Goal: Task Accomplishment & Management: Use online tool/utility

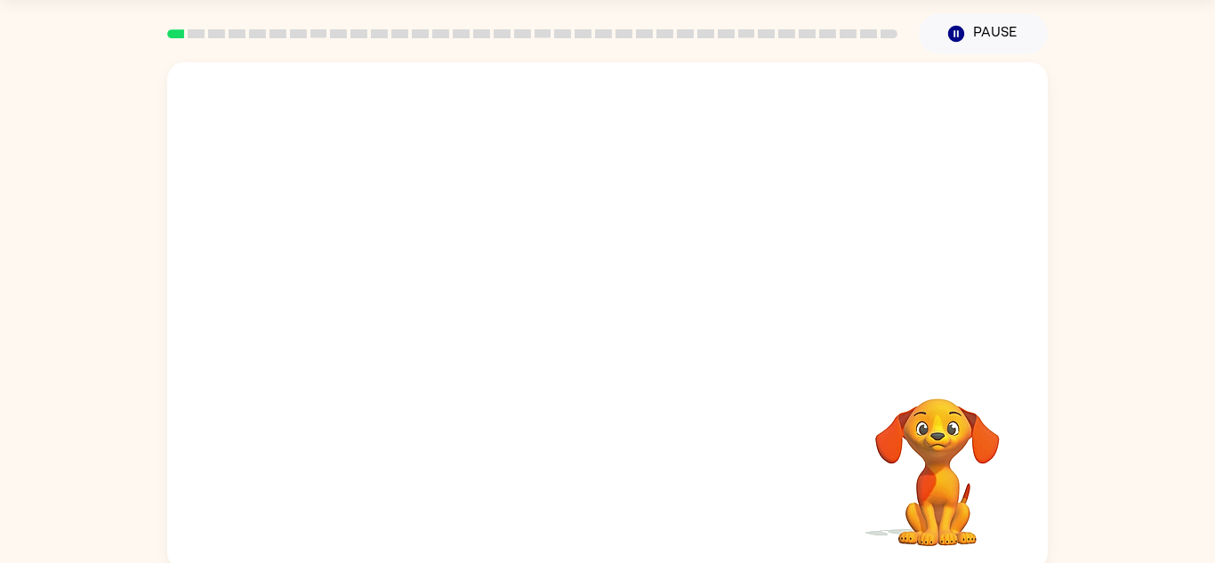
scroll to position [62, 0]
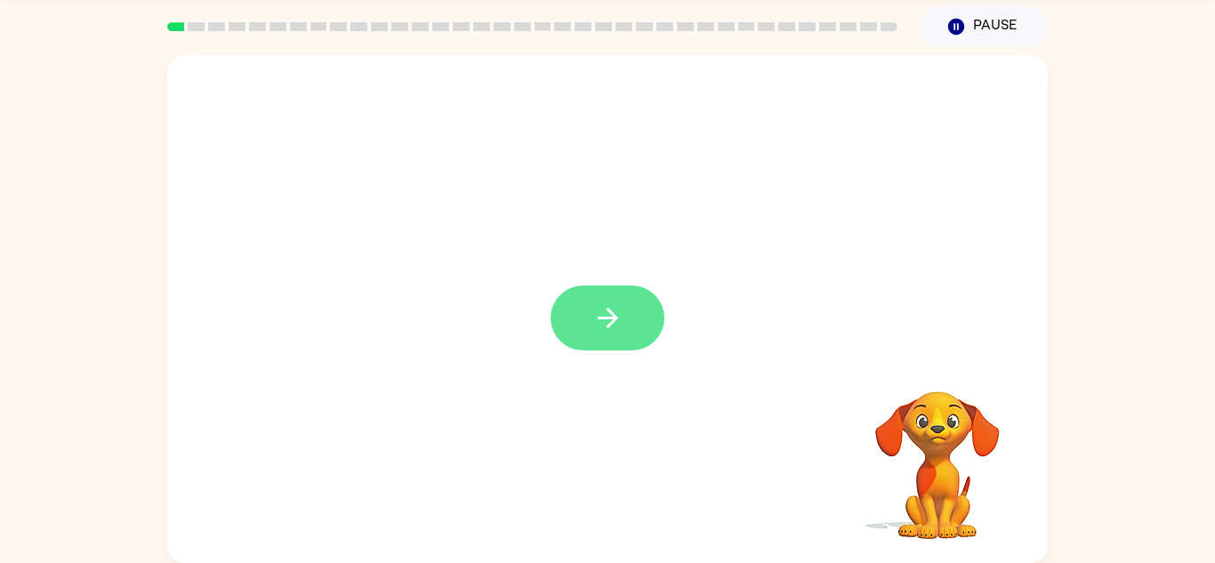
click at [624, 310] on button "button" at bounding box center [608, 318] width 114 height 65
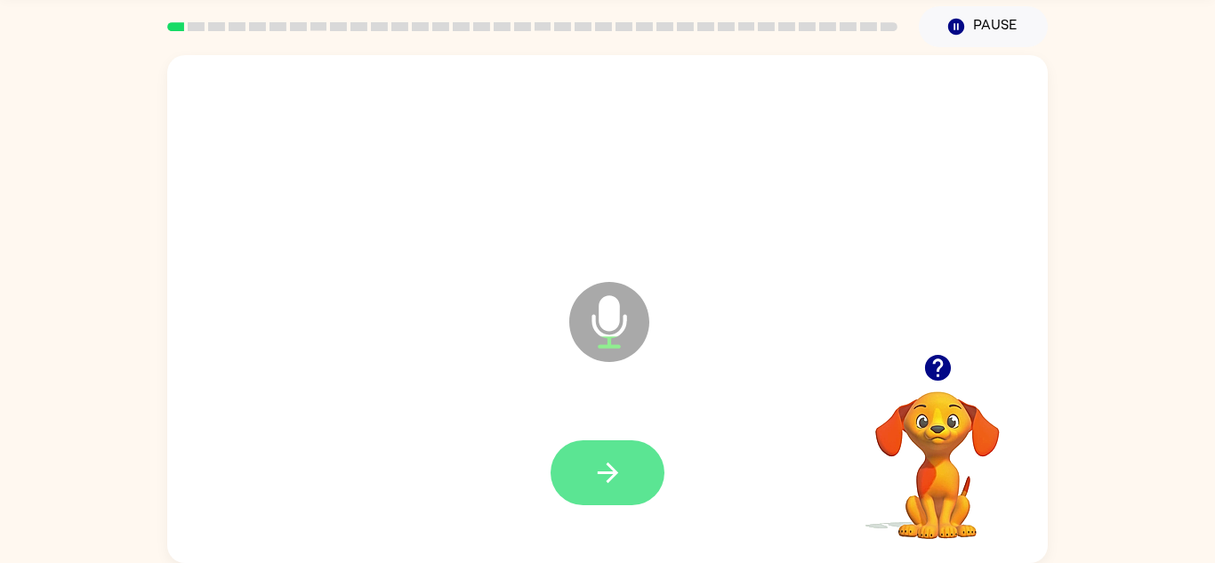
click at [638, 479] on button "button" at bounding box center [608, 472] width 114 height 65
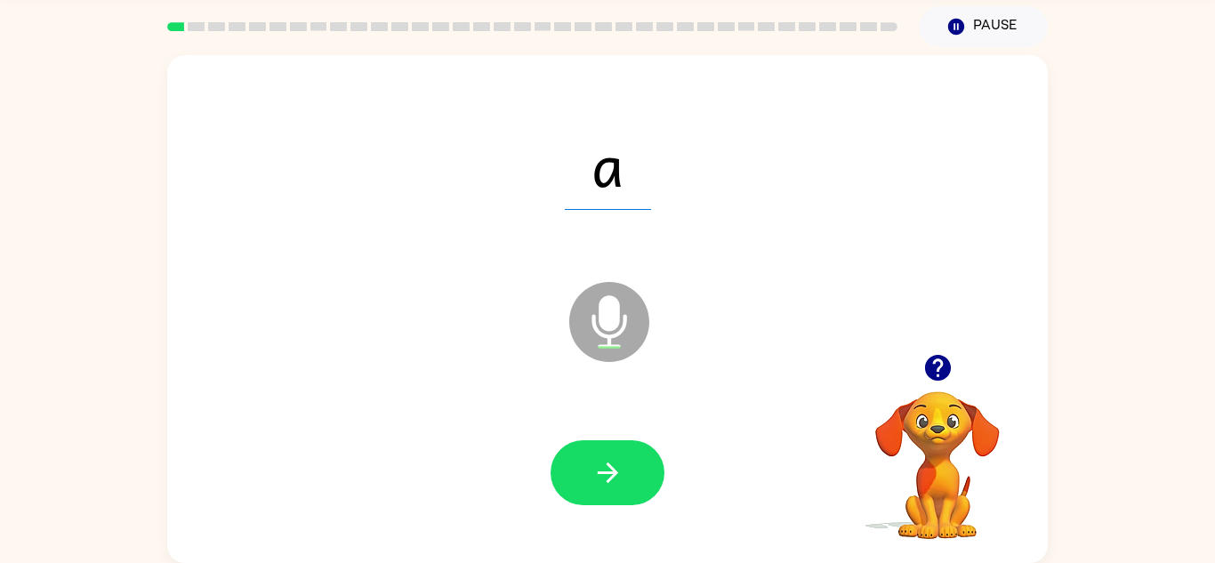
click at [638, 493] on button "button" at bounding box center [608, 472] width 114 height 65
click at [638, 493] on div at bounding box center [608, 472] width 114 height 65
click at [638, 493] on button "button" at bounding box center [608, 472] width 114 height 65
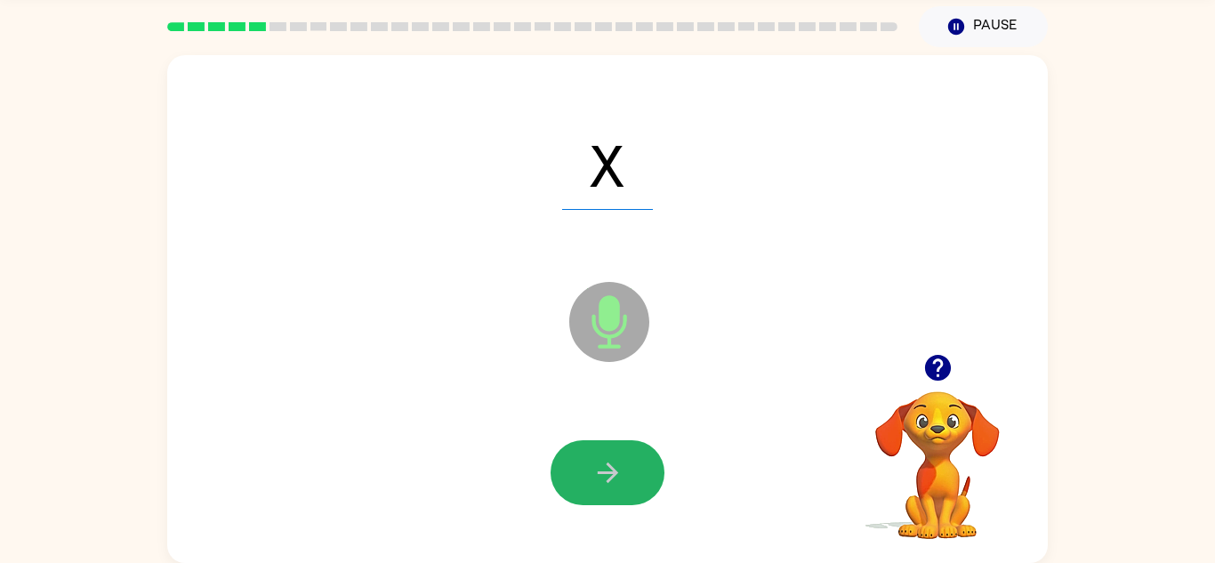
click at [638, 493] on button "button" at bounding box center [608, 472] width 114 height 65
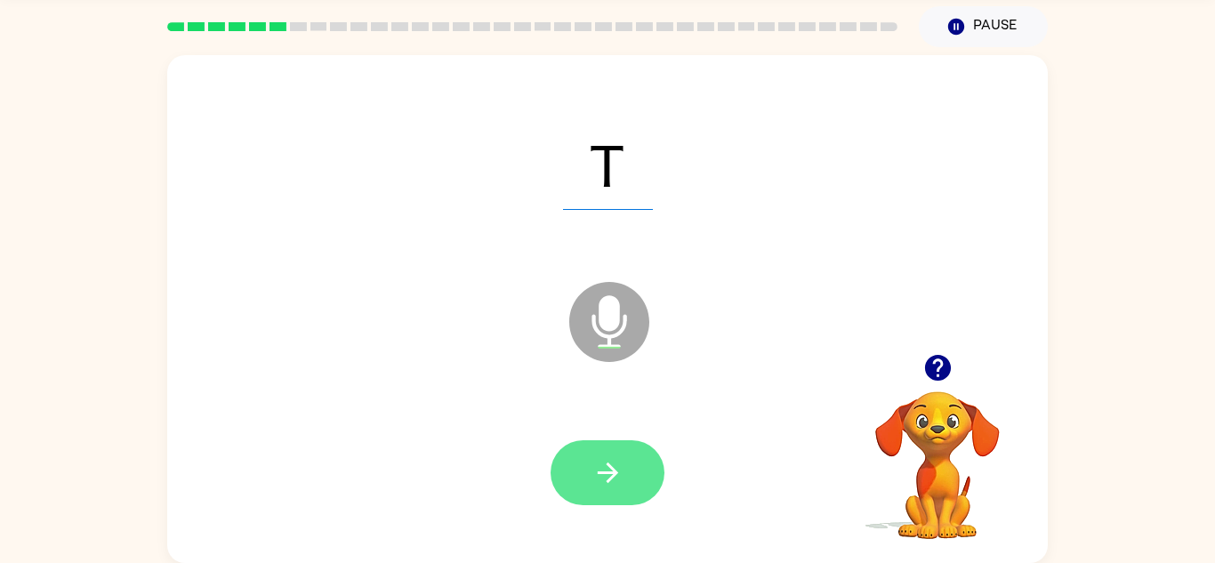
click at [592, 463] on icon "button" at bounding box center [607, 472] width 31 height 31
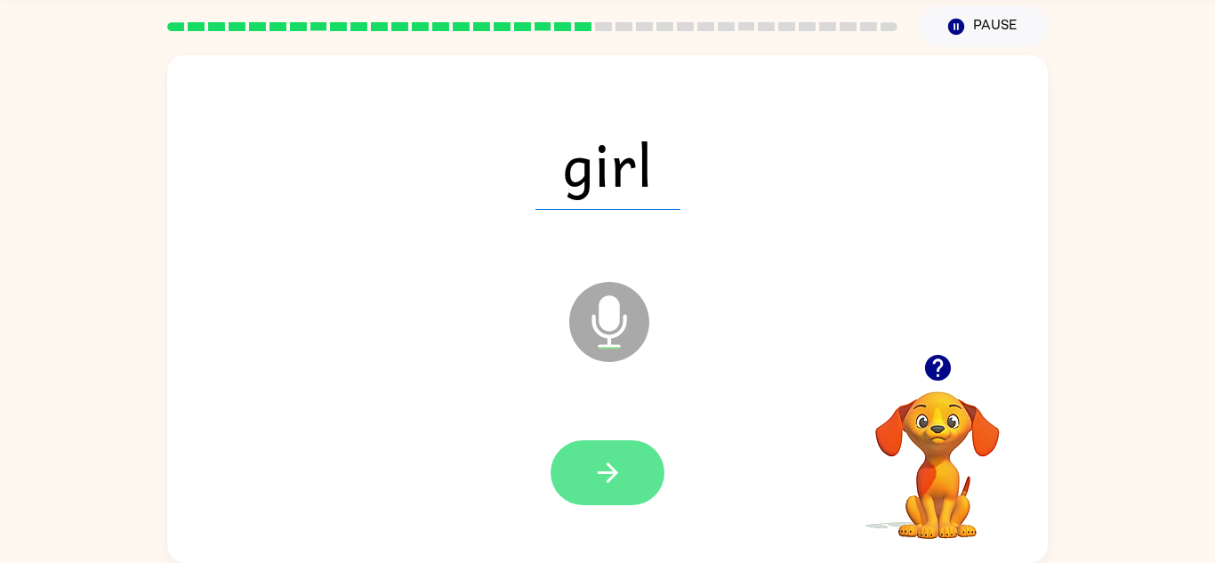
click at [567, 471] on button "button" at bounding box center [608, 472] width 114 height 65
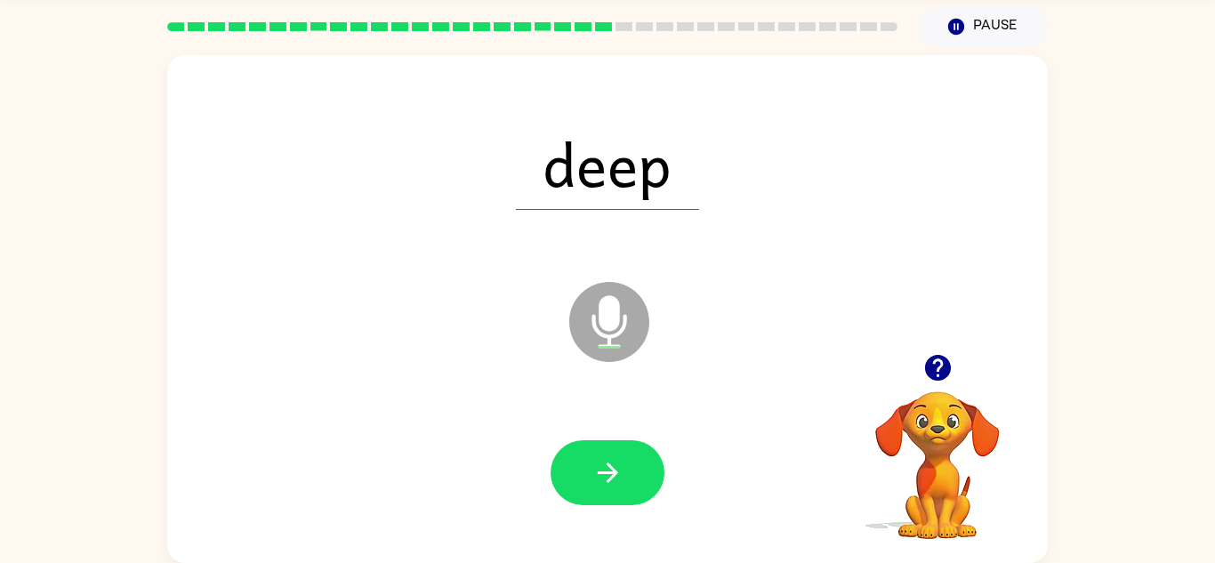
click at [567, 471] on button "button" at bounding box center [608, 472] width 114 height 65
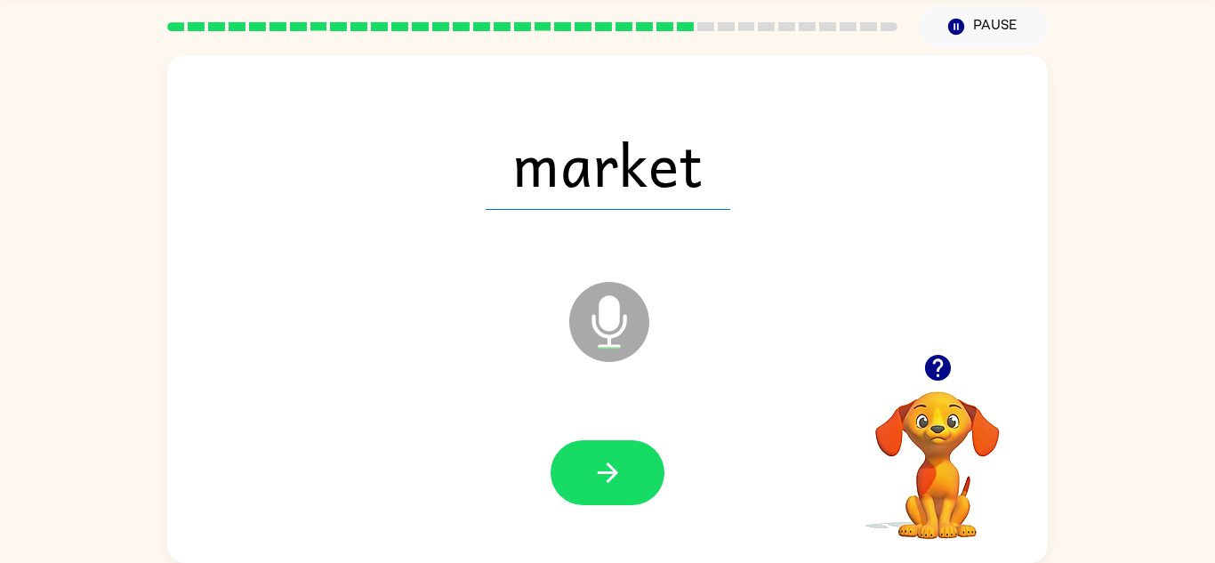
click at [567, 471] on button "button" at bounding box center [608, 472] width 114 height 65
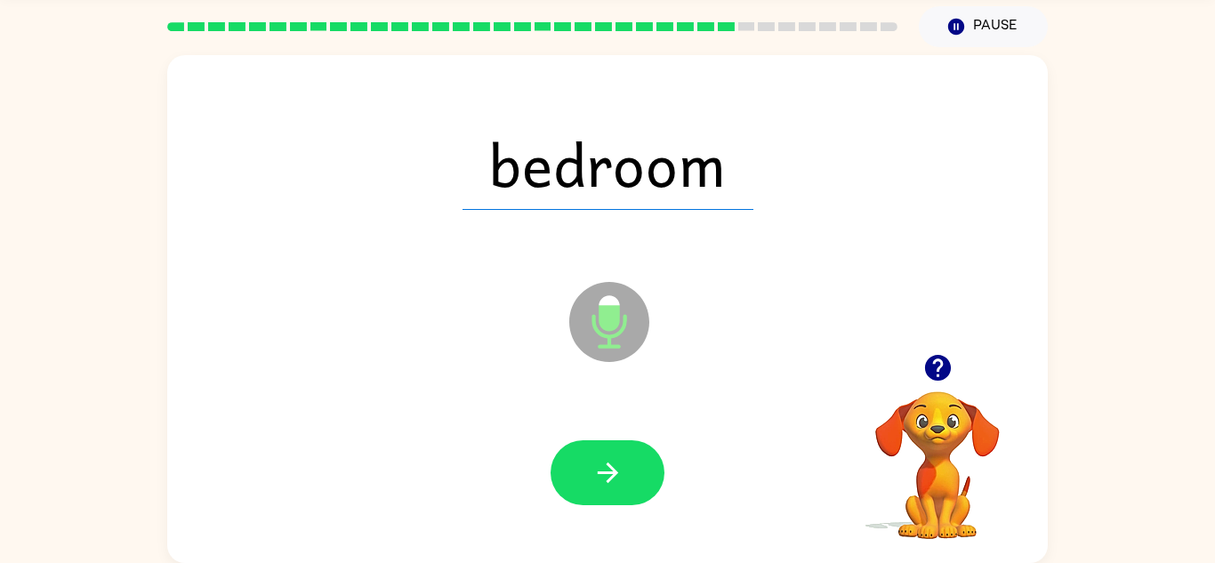
click at [567, 471] on button "button" at bounding box center [608, 472] width 114 height 65
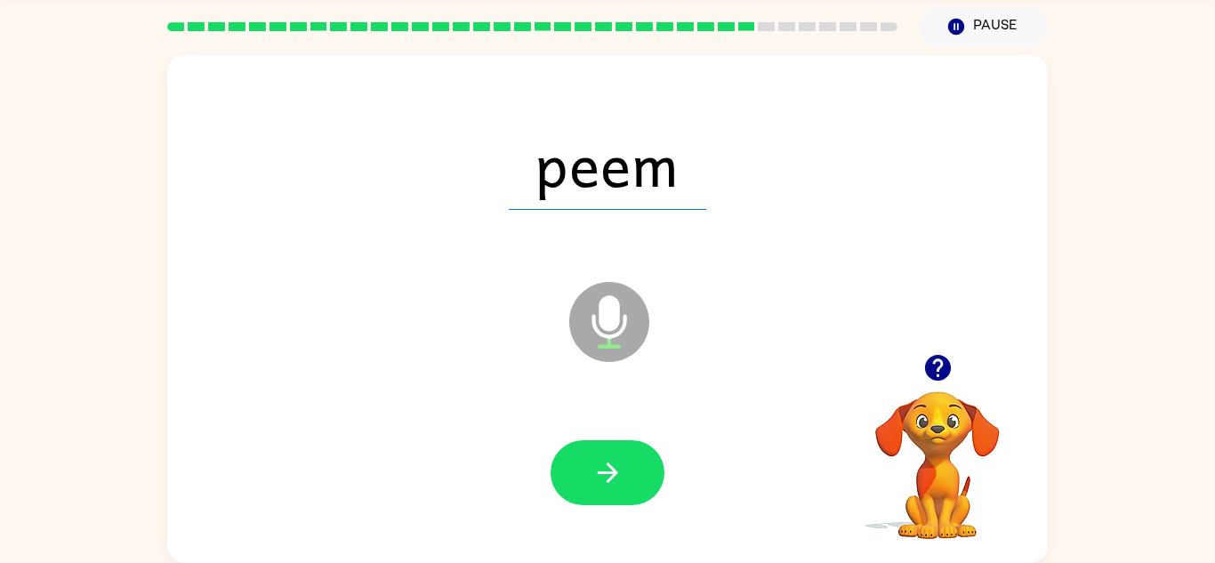
click at [567, 471] on button "button" at bounding box center [608, 472] width 114 height 65
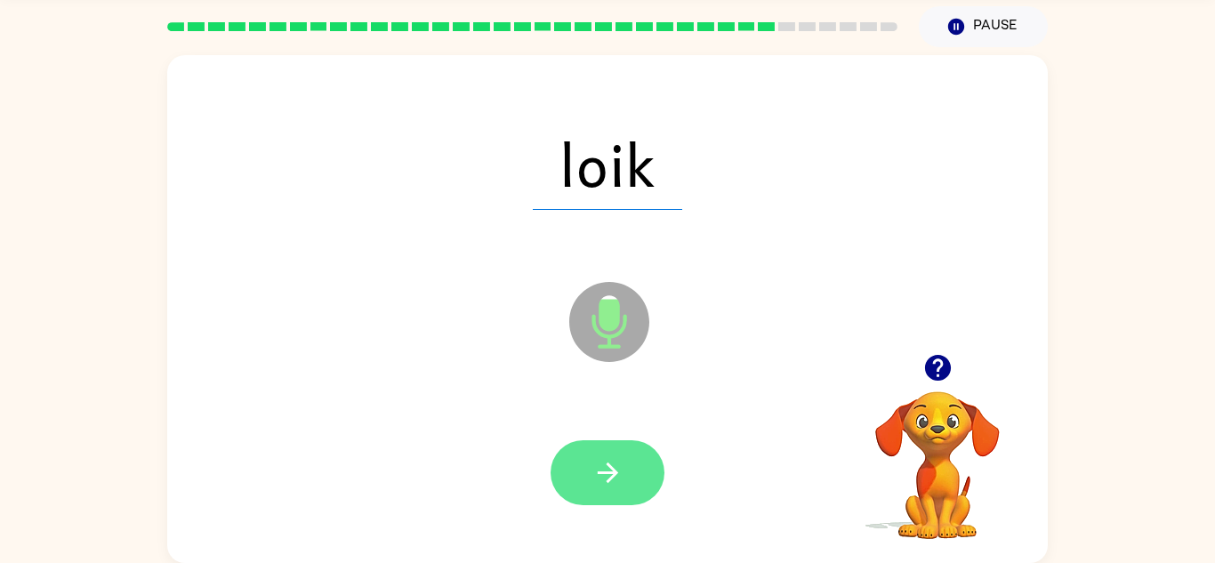
click at [566, 472] on button "button" at bounding box center [608, 472] width 114 height 65
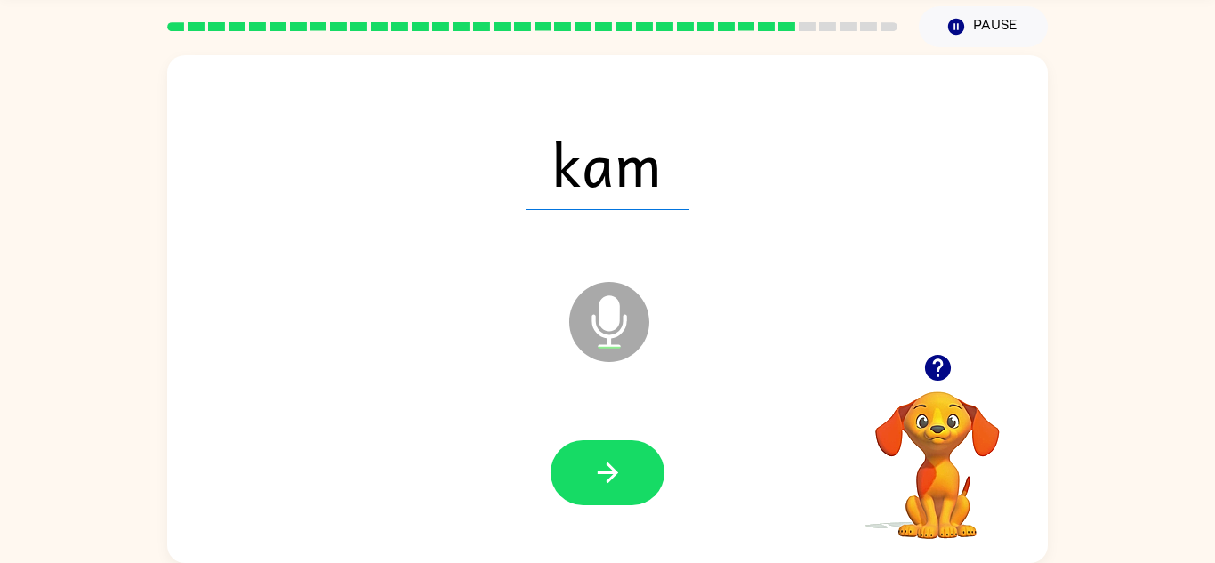
click at [566, 472] on button "button" at bounding box center [608, 472] width 114 height 65
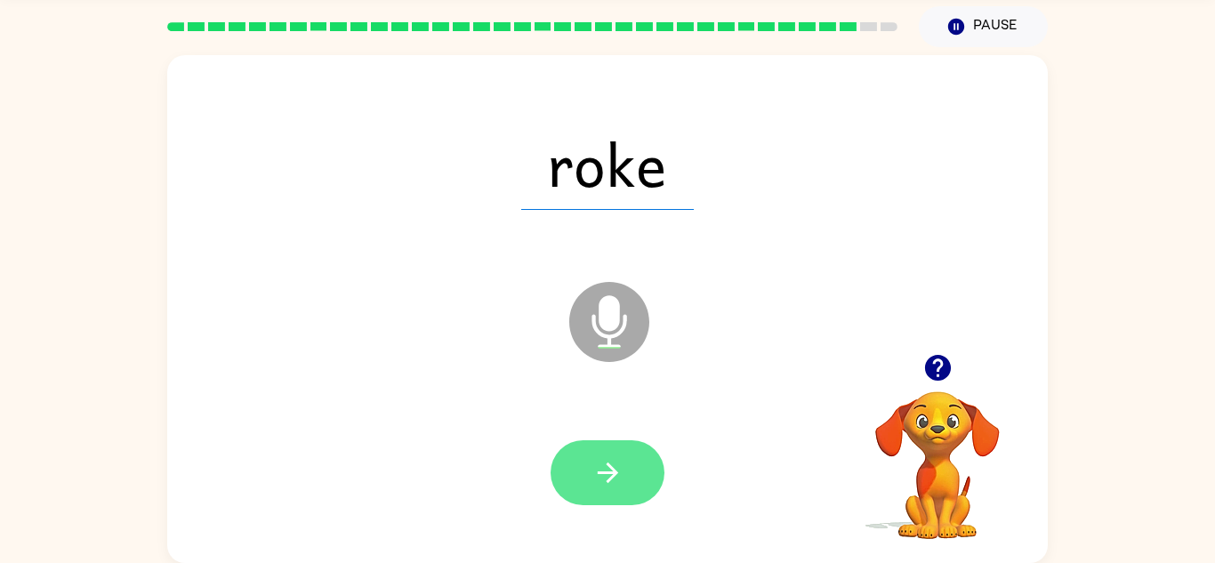
click at [563, 471] on button "button" at bounding box center [608, 472] width 114 height 65
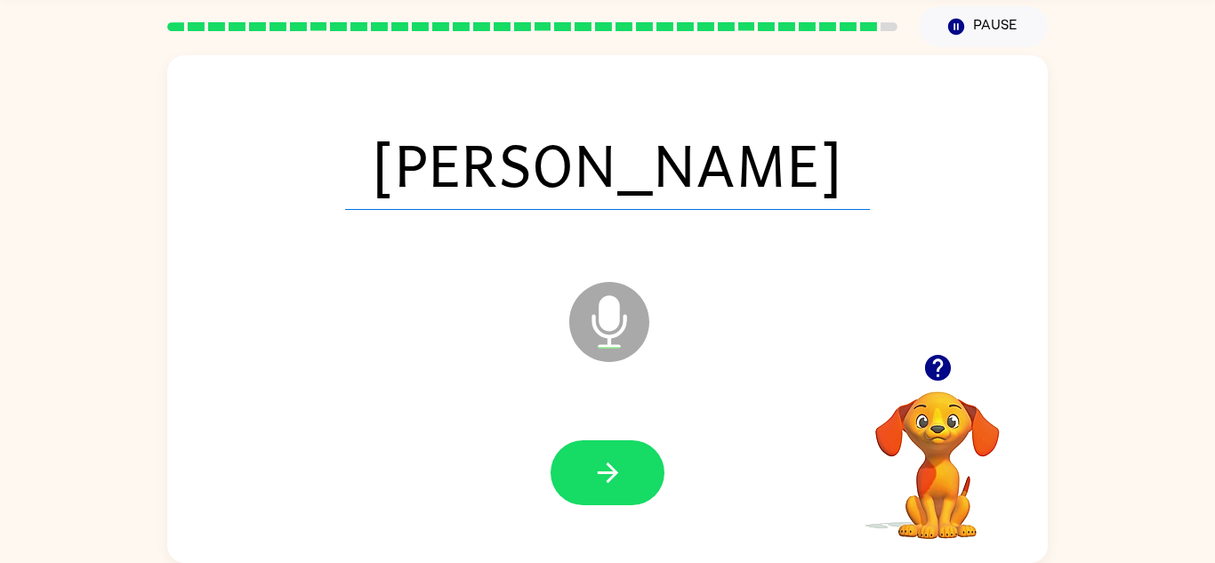
click at [563, 471] on button "button" at bounding box center [608, 472] width 114 height 65
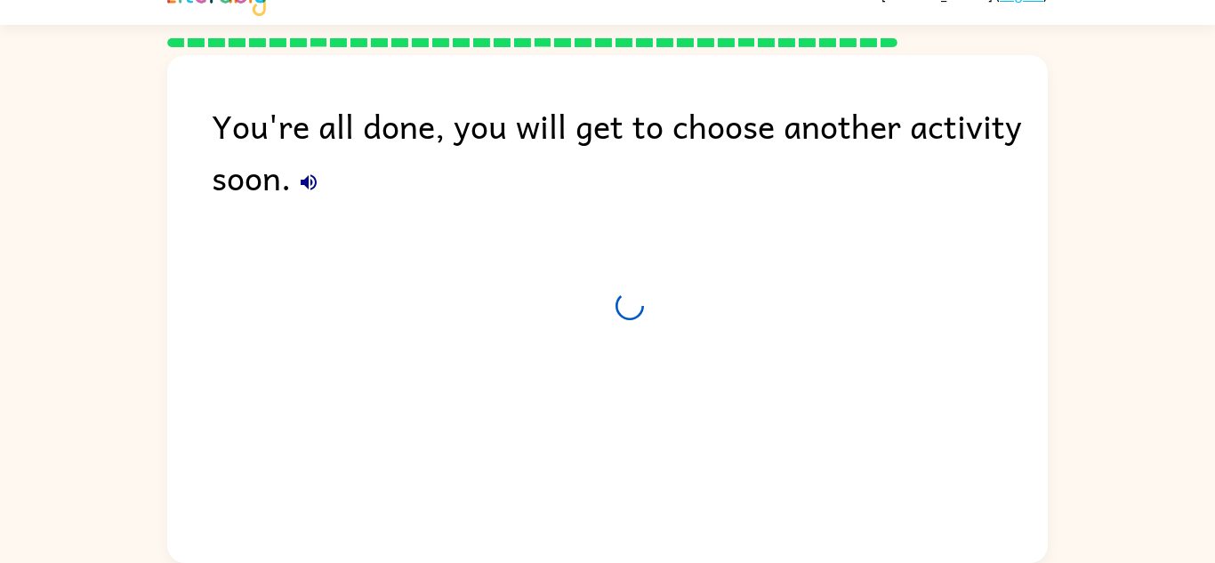
scroll to position [30, 0]
